Goal: Find specific page/section: Find specific page/section

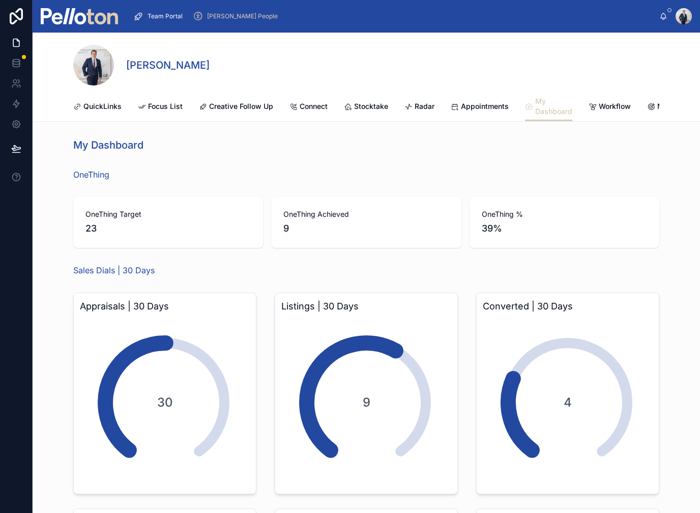
scroll to position [12, 0]
drag, startPoint x: 341, startPoint y: 230, endPoint x: 341, endPoint y: 236, distance: 6.1
click at [341, 236] on div "OneThing Achieved 9" at bounding box center [366, 222] width 190 height 51
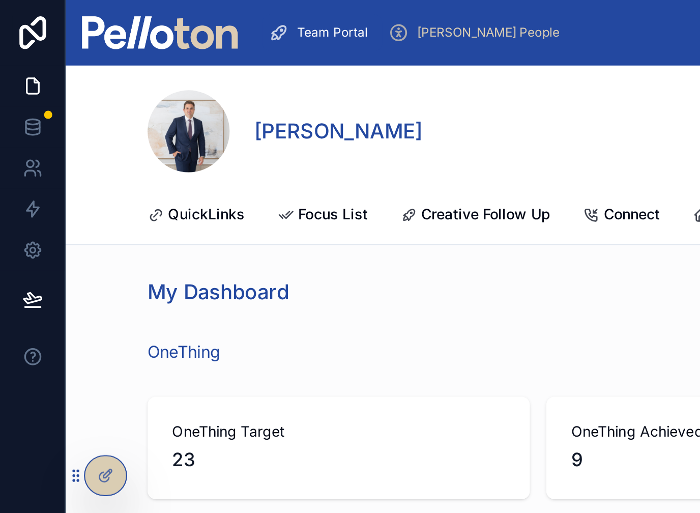
click at [335, 242] on div "OneThing Target 23 OneThing Achieved 9 OneThing % 39%" at bounding box center [366, 222] width 598 height 59
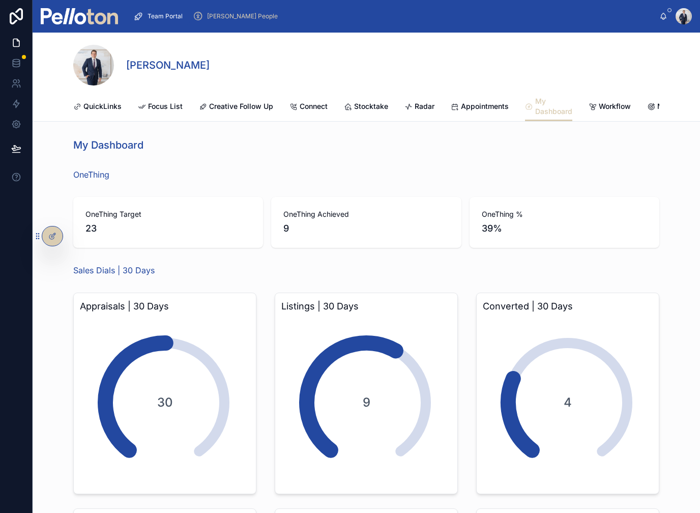
click at [158, 106] on span "Focus List" at bounding box center [165, 106] width 35 height 10
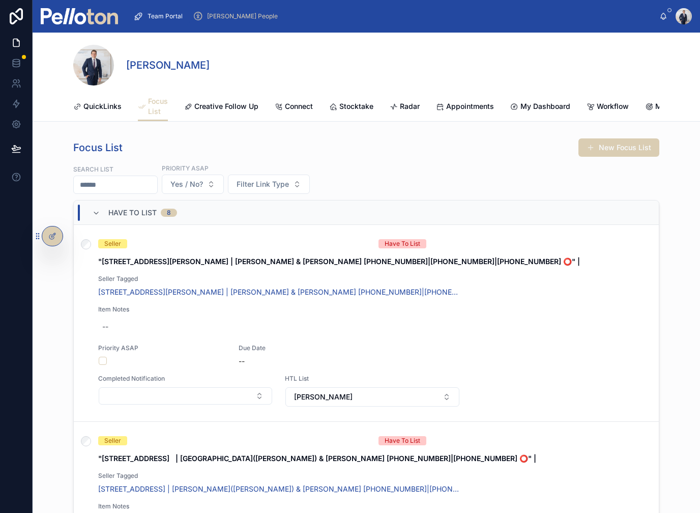
click at [202, 103] on span "Creative Follow Up" at bounding box center [226, 106] width 64 height 10
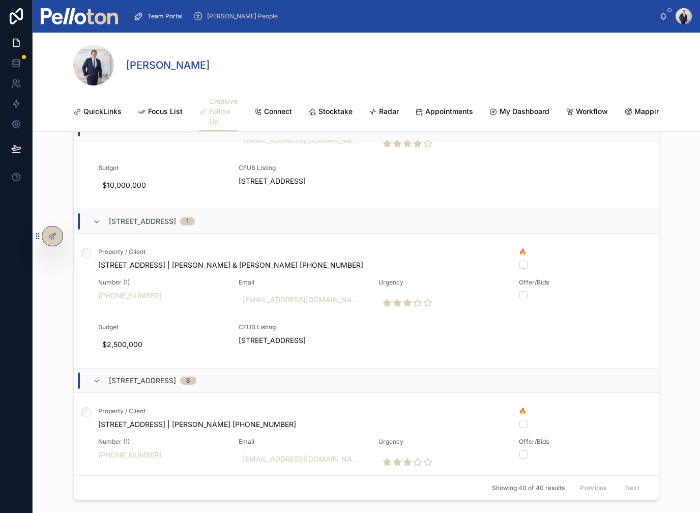
scroll to position [909, 0]
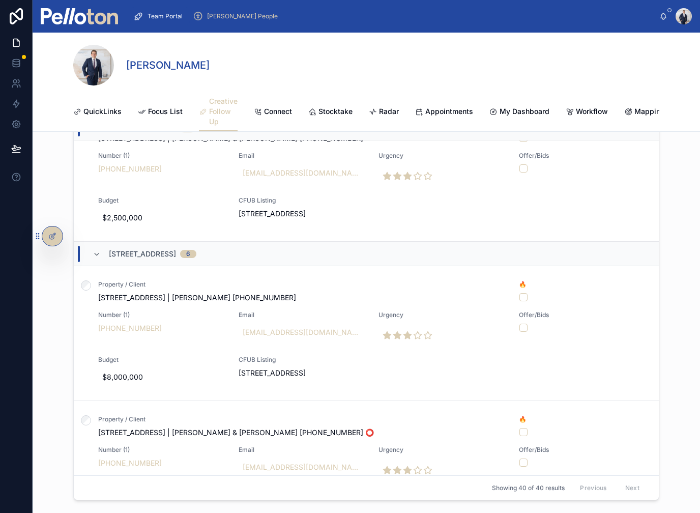
click at [273, 113] on span "Connect" at bounding box center [278, 111] width 28 height 10
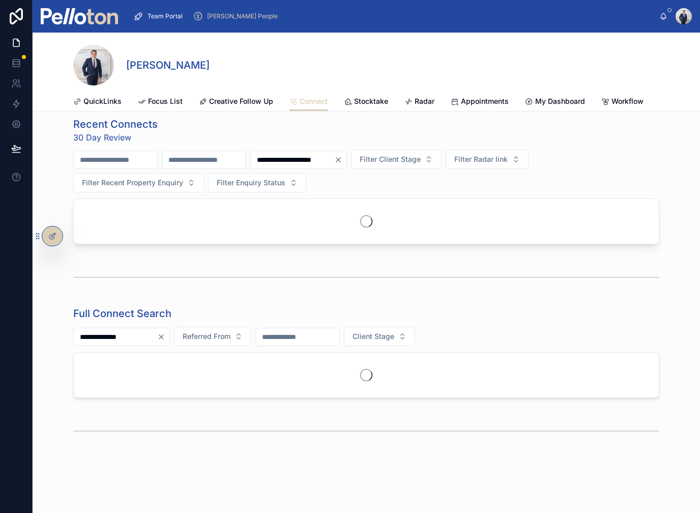
scroll to position [309, 0]
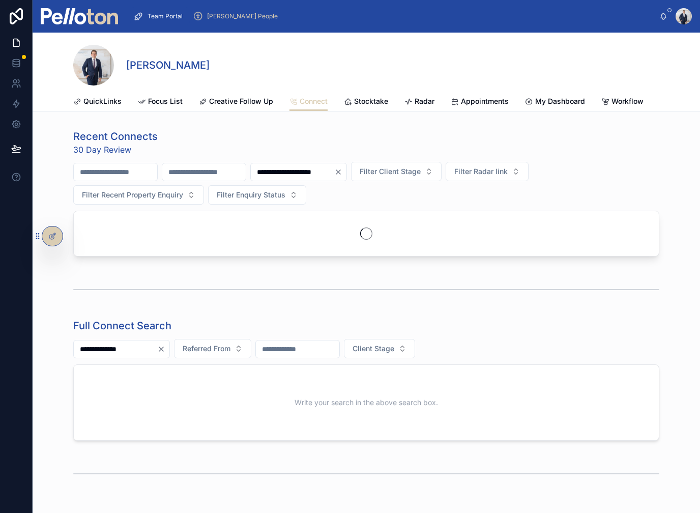
click at [367, 99] on span "Stocktake" at bounding box center [371, 101] width 34 height 10
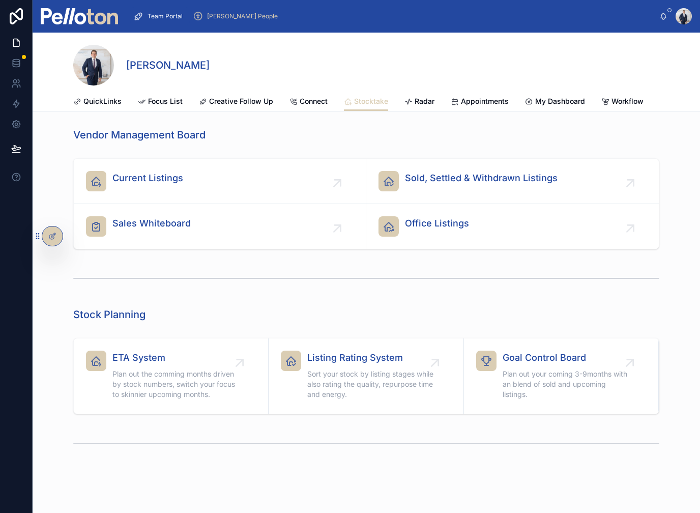
click at [167, 200] on link "Current Listings" at bounding box center [220, 181] width 292 height 45
click at [201, 175] on div "Current Listings" at bounding box center [219, 181] width 267 height 20
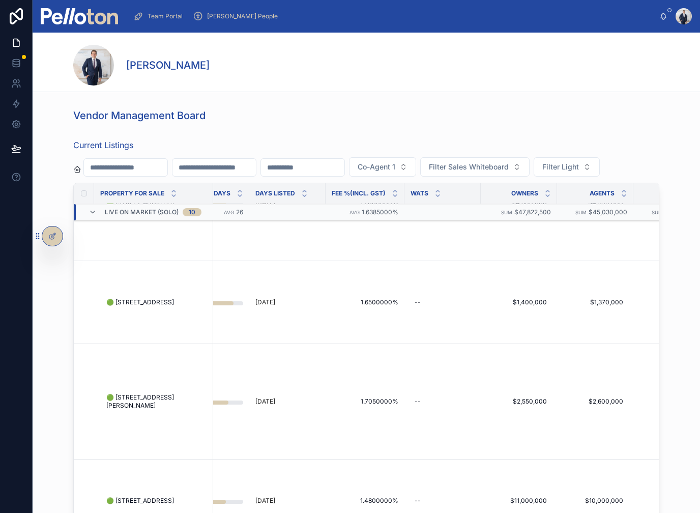
scroll to position [103, 828]
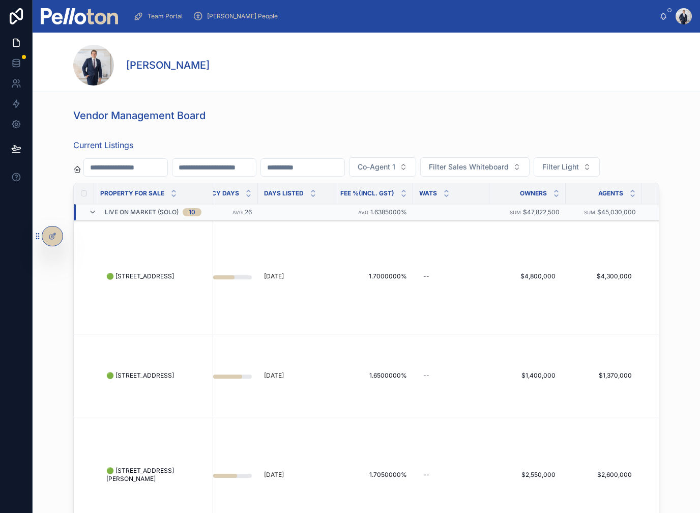
click at [84, 306] on td at bounding box center [87, 276] width 27 height 115
click at [96, 299] on td "🟢 94A Raglan Street, Mosman 🟢 94A Raglan Street, Mosman" at bounding box center [153, 276] width 119 height 115
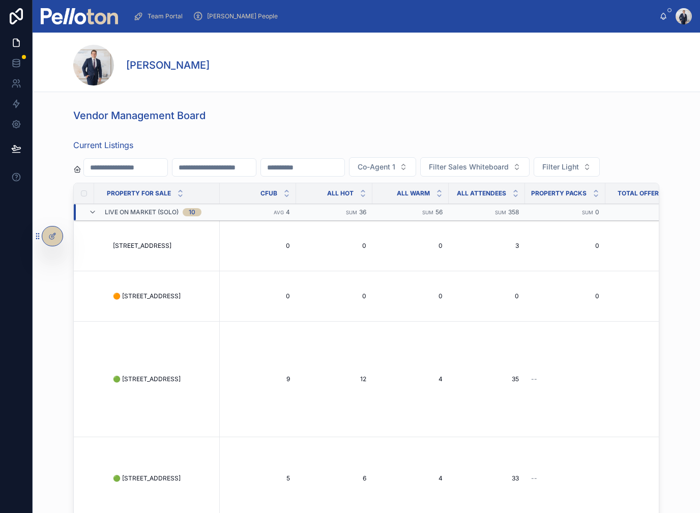
scroll to position [0, 0]
click at [86, 378] on td at bounding box center [87, 378] width 27 height 115
click at [85, 403] on td at bounding box center [87, 378] width 27 height 115
click at [89, 402] on td at bounding box center [87, 378] width 27 height 115
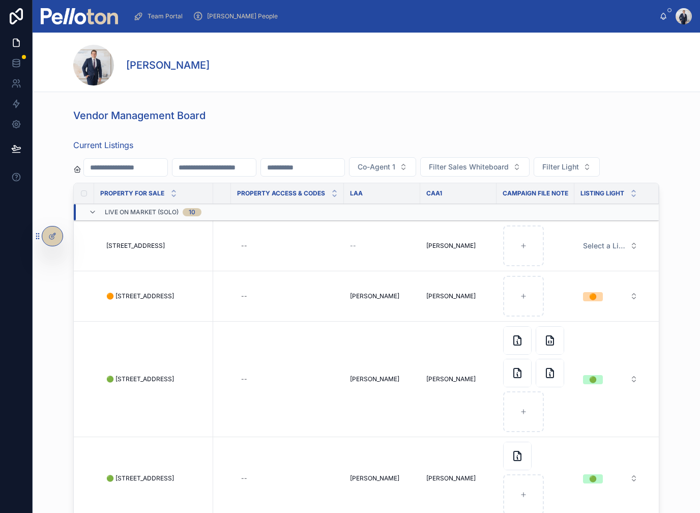
scroll to position [0, 2652]
click at [650, 393] on td "🟢" at bounding box center [616, 378] width 84 height 115
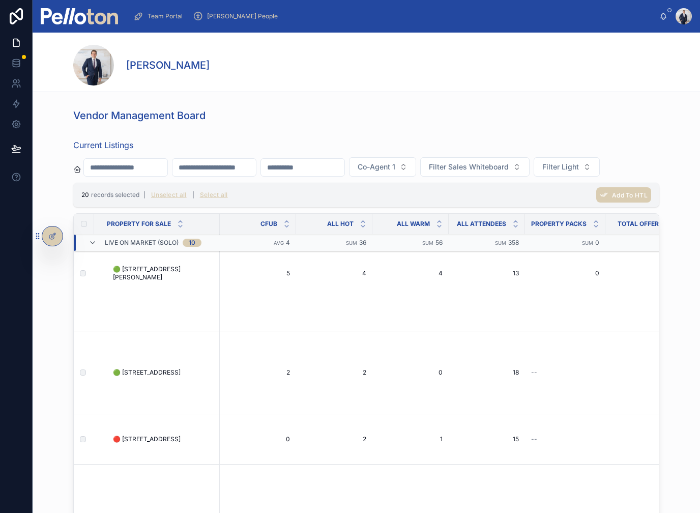
scroll to position [335, 0]
click at [83, 297] on td at bounding box center [87, 272] width 27 height 115
click at [81, 296] on td at bounding box center [87, 272] width 27 height 115
click at [97, 294] on td at bounding box center [87, 272] width 27 height 115
click at [85, 296] on td at bounding box center [87, 272] width 27 height 115
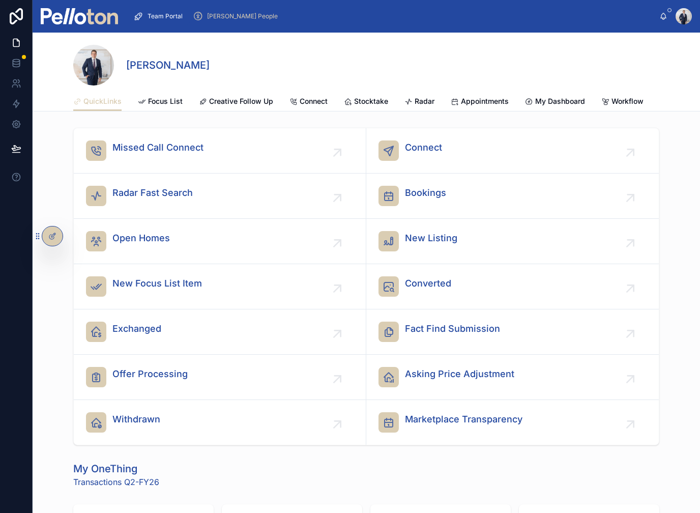
click at [382, 100] on span "Stocktake" at bounding box center [371, 101] width 34 height 10
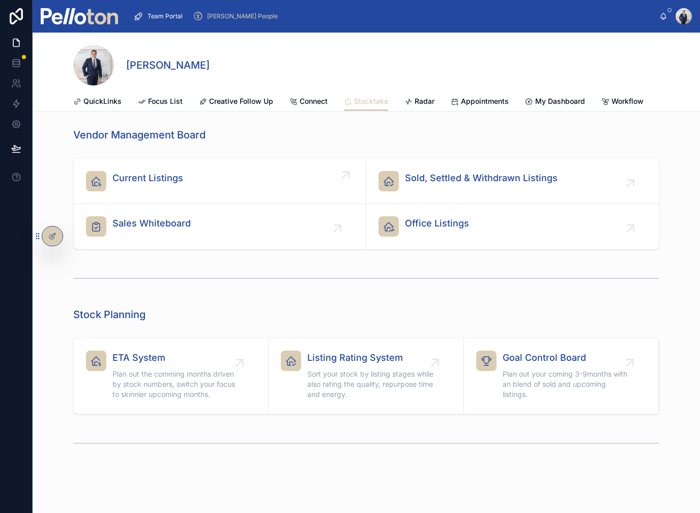
click at [105, 188] on div at bounding box center [96, 181] width 20 height 20
click at [150, 101] on span "Focus List" at bounding box center [165, 101] width 35 height 10
